Goal: Information Seeking & Learning: Learn about a topic

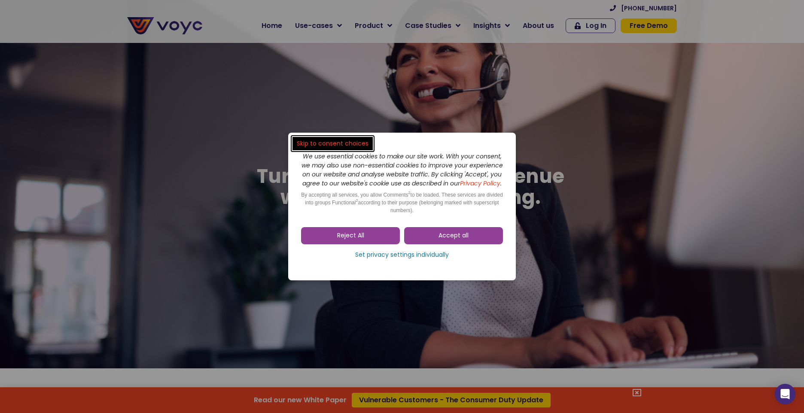
click at [462, 244] on link "Accept all" at bounding box center [453, 235] width 99 height 17
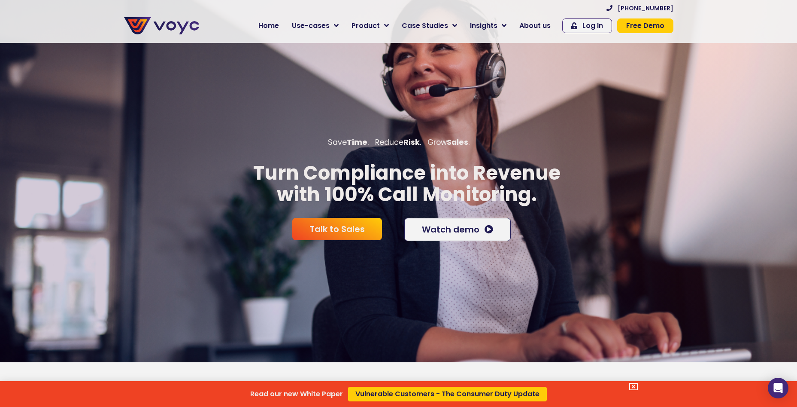
click at [330, 26] on div "Read our new White Paper Vulnerable Customers - The Consumer Duty Update" at bounding box center [398, 203] width 797 height 407
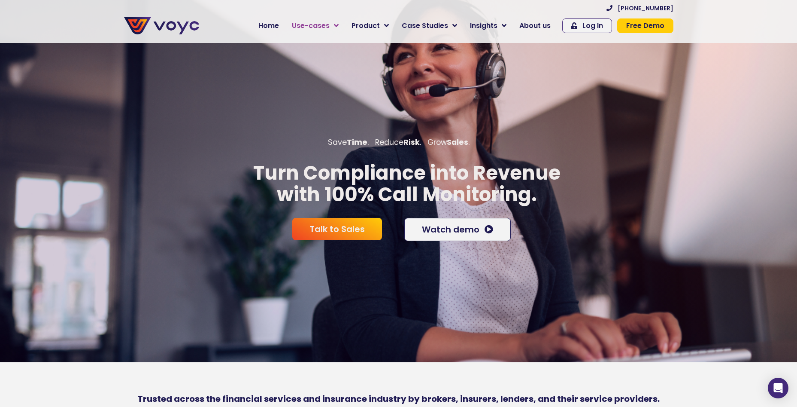
click at [326, 24] on span "Use-cases" at bounding box center [311, 26] width 38 height 10
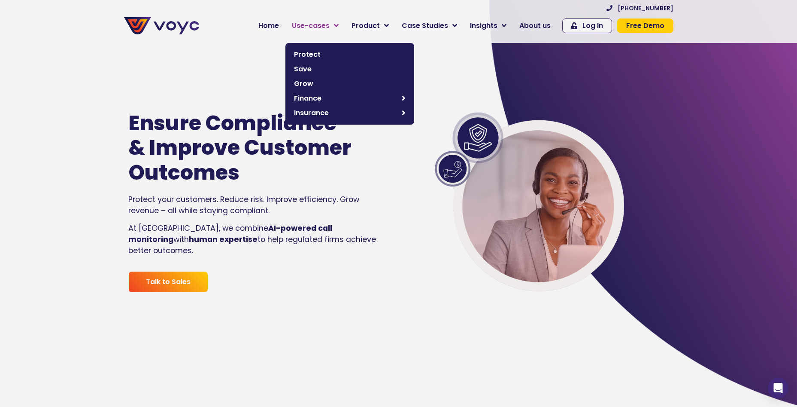
click at [324, 24] on span "Use-cases" at bounding box center [311, 26] width 38 height 10
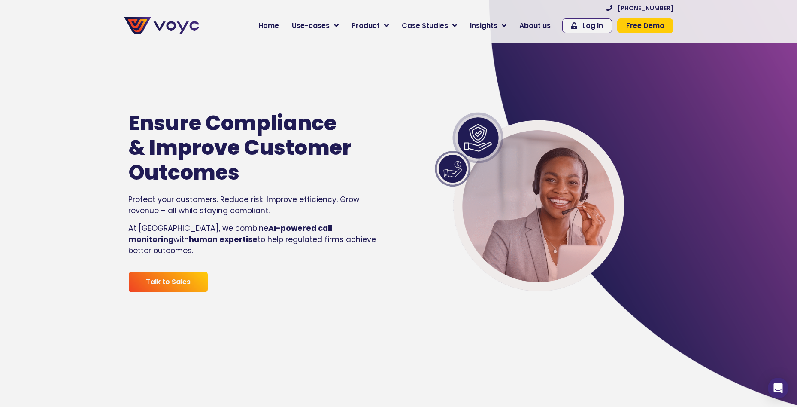
click at [339, 23] on icon at bounding box center [336, 26] width 5 height 8
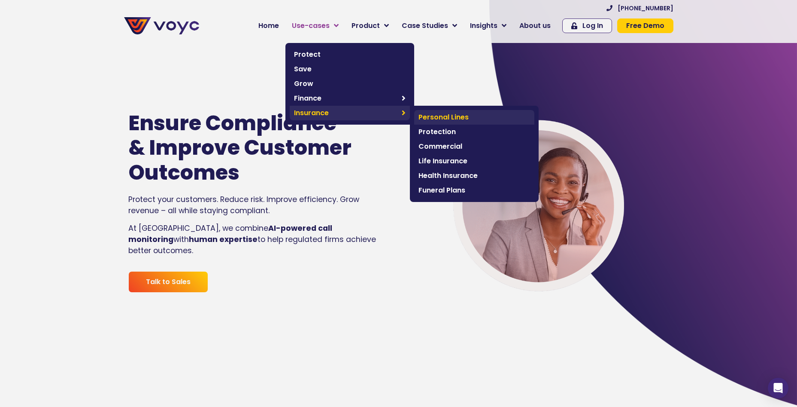
click at [459, 117] on span "Personal Lines" at bounding box center [475, 117] width 112 height 10
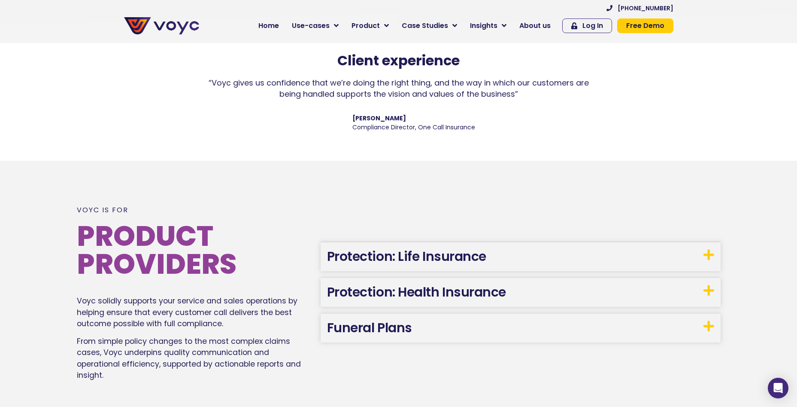
scroll to position [692, 0]
